Goal: Transaction & Acquisition: Purchase product/service

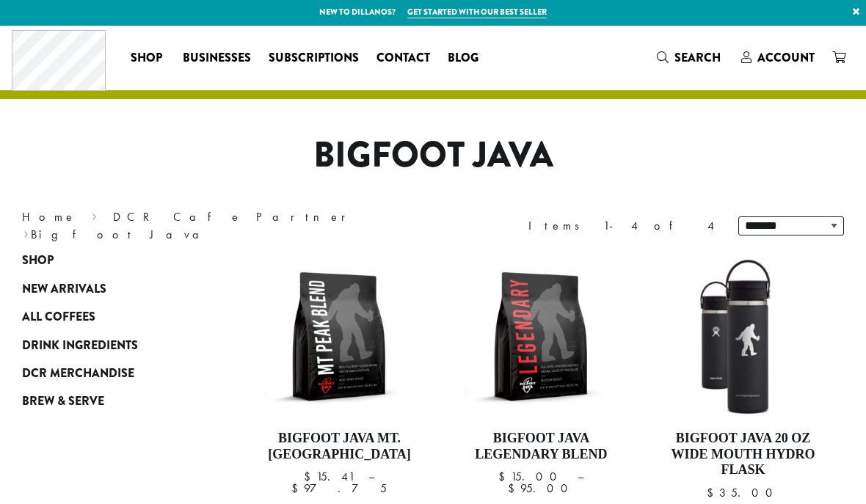
scroll to position [6, 0]
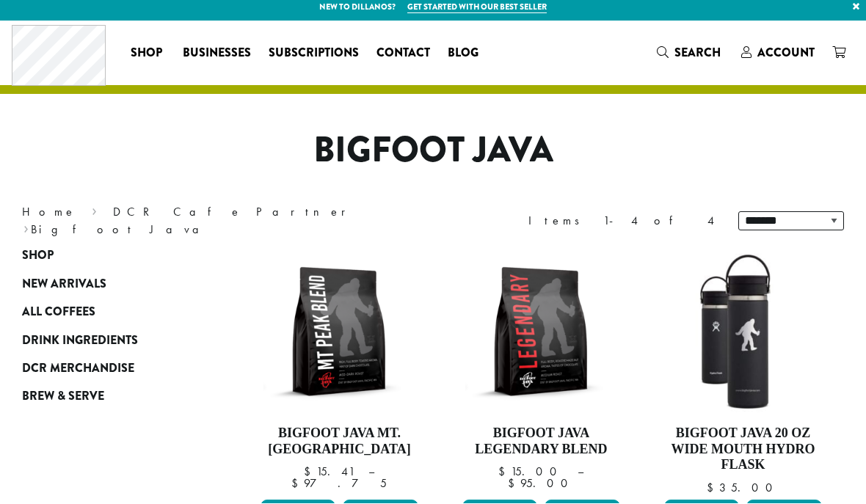
click at [86, 307] on span "All Coffees" at bounding box center [58, 313] width 73 height 18
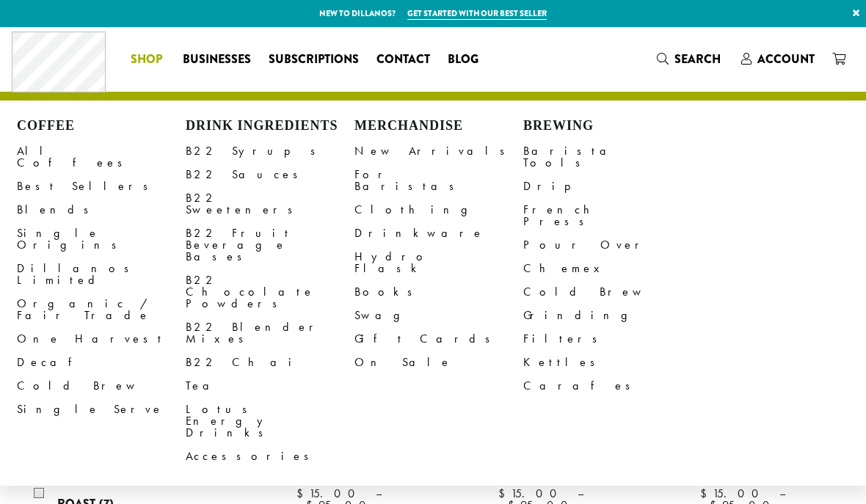
click at [200, 150] on link "B22 Syrups" at bounding box center [270, 150] width 169 height 23
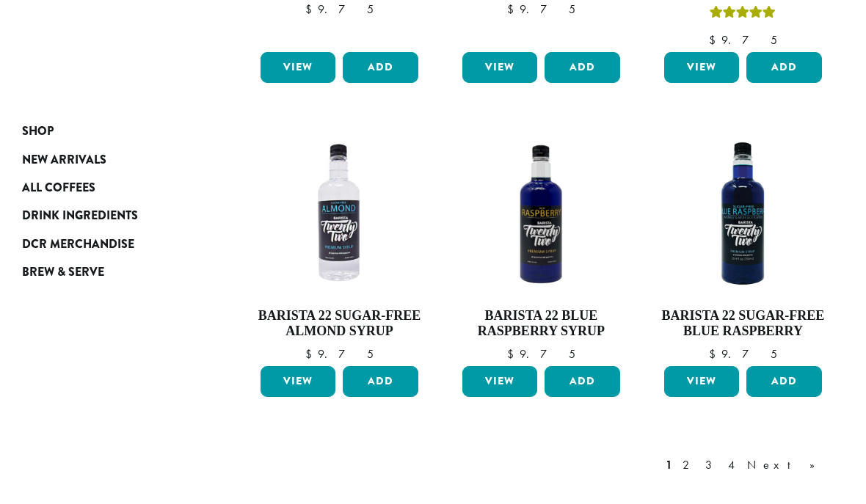
scroll to position [1183, 0]
click at [32, 127] on span "Shop" at bounding box center [38, 132] width 32 height 18
